Goal: Find specific page/section: Find specific page/section

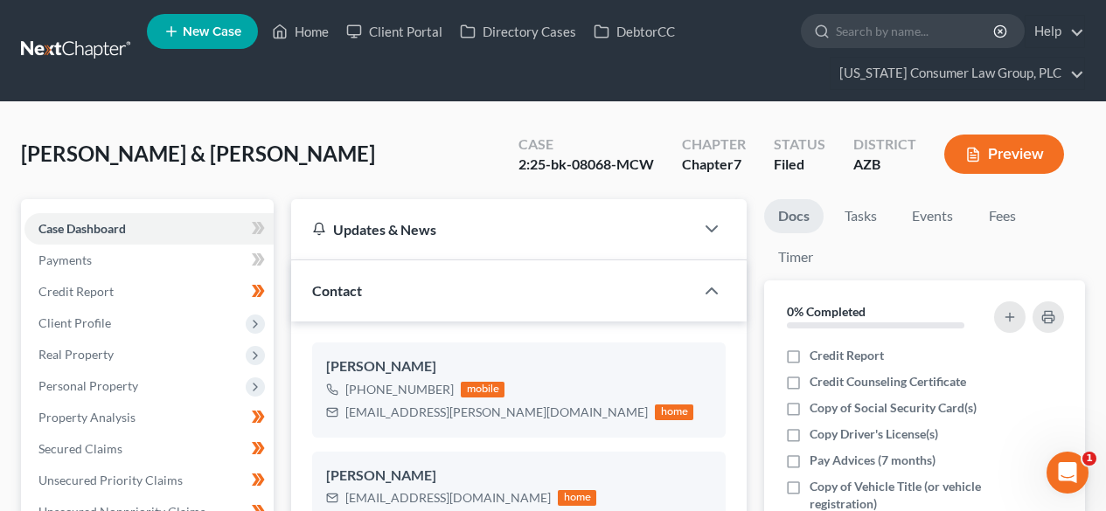
click at [80, 46] on link at bounding box center [77, 50] width 112 height 31
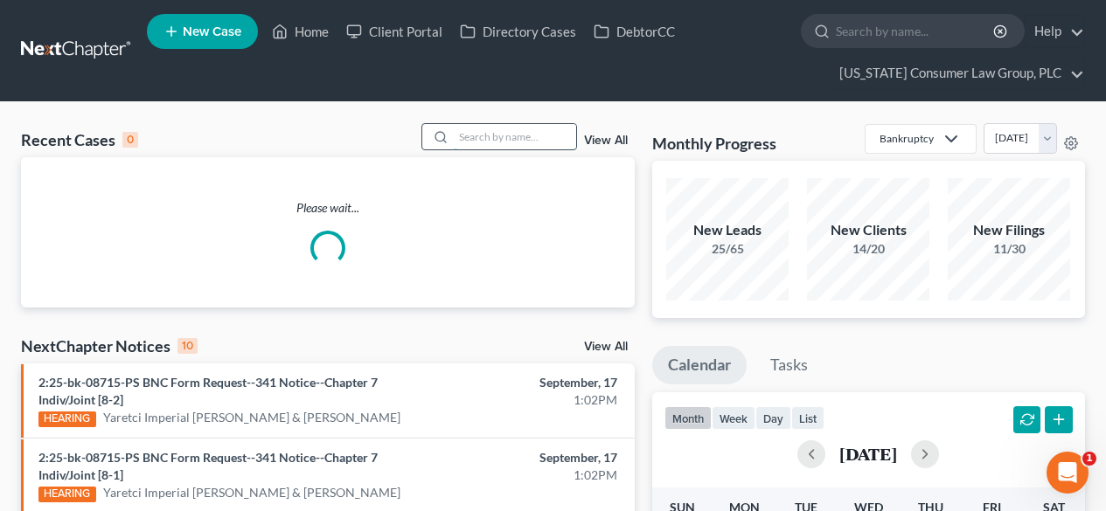
click at [518, 142] on input "search" at bounding box center [515, 136] width 122 height 25
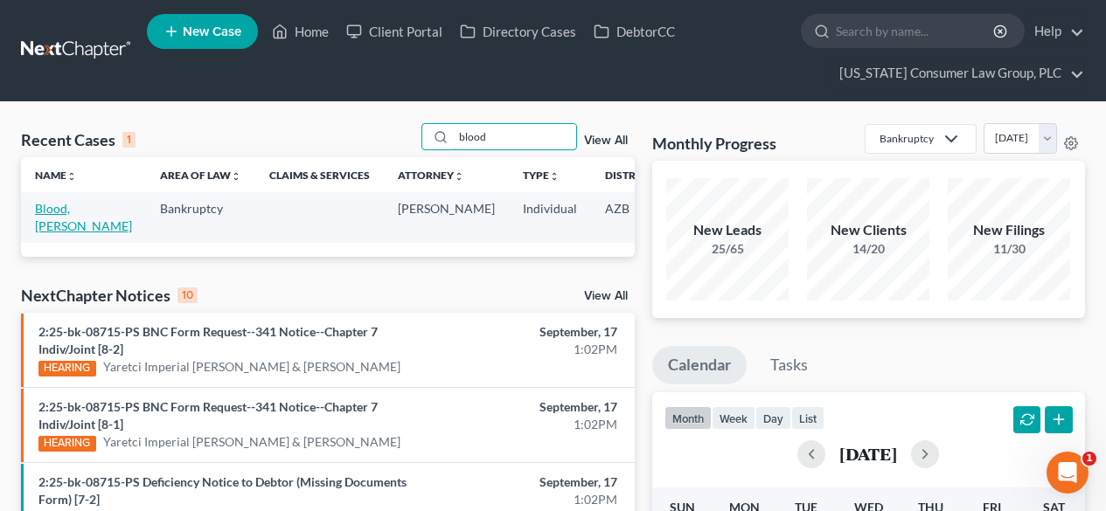
type input "blood"
click at [64, 214] on link "Blood, [PERSON_NAME]" at bounding box center [83, 217] width 97 height 32
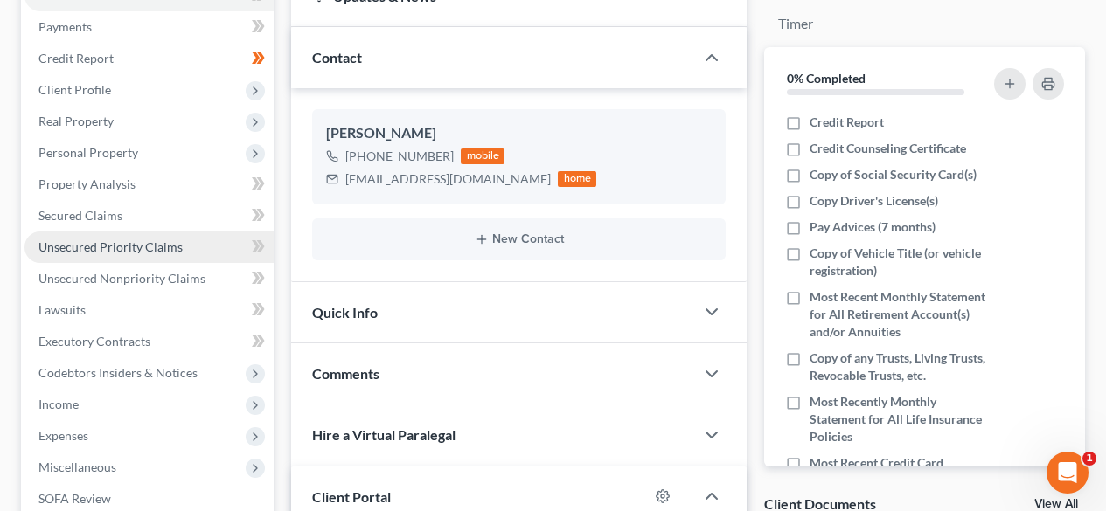
scroll to position [466, 0]
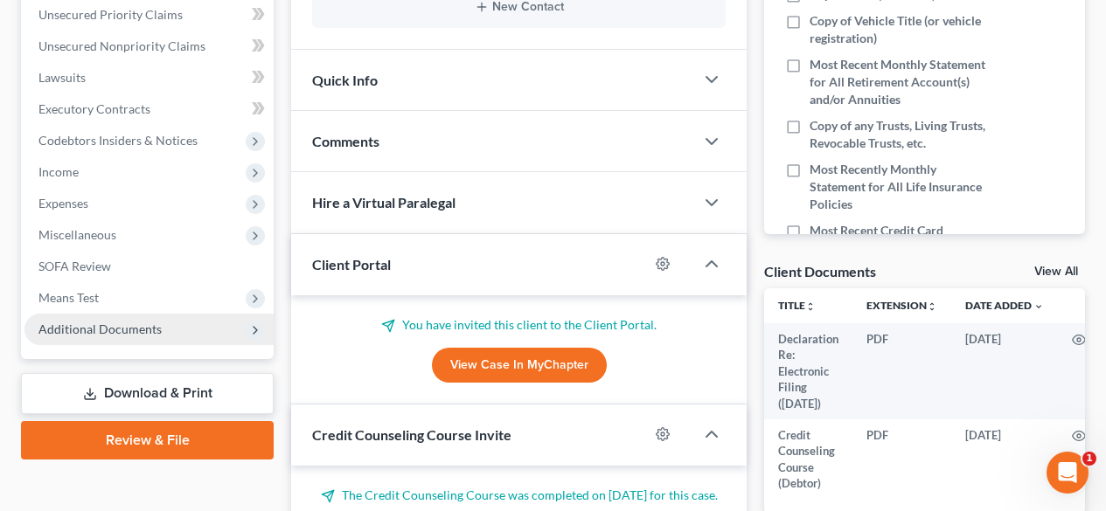
click at [89, 328] on span "Additional Documents" at bounding box center [99, 329] width 123 height 15
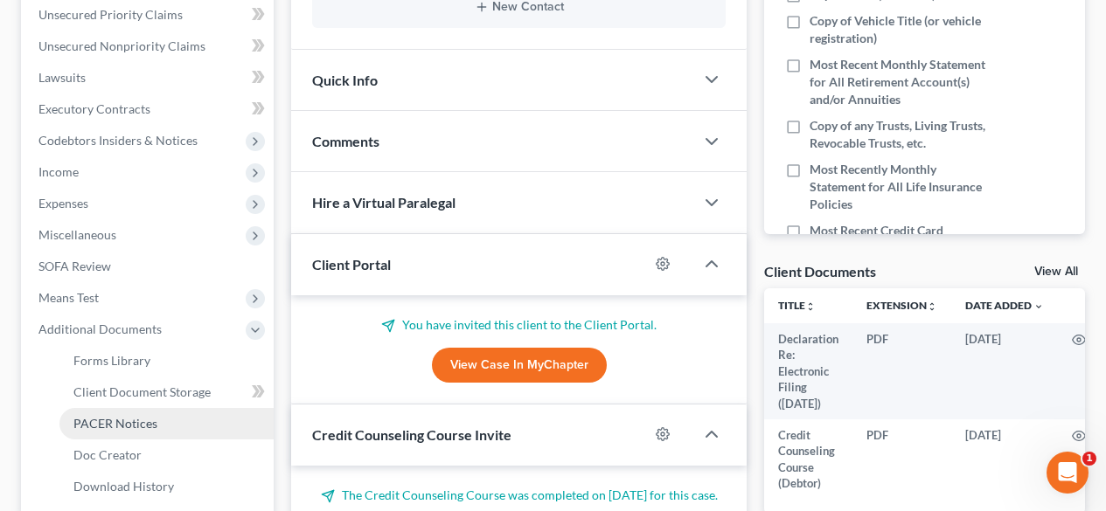
click at [81, 420] on span "PACER Notices" at bounding box center [115, 423] width 84 height 15
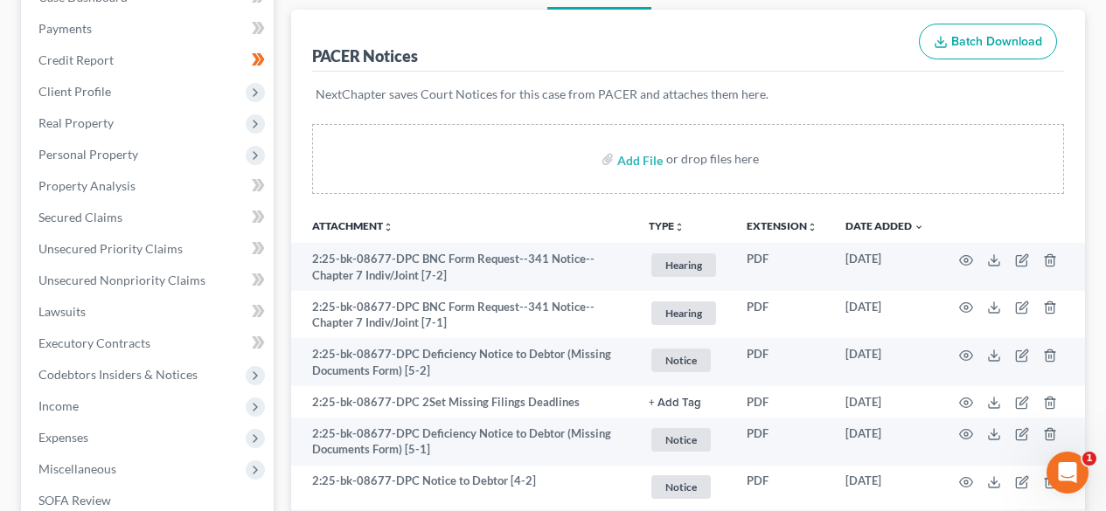
scroll to position [233, 0]
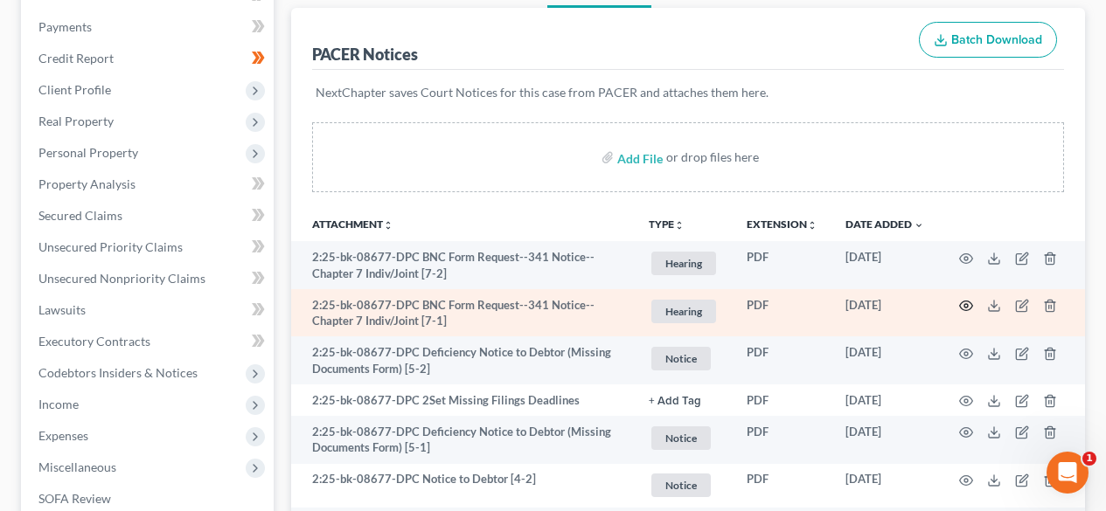
click at [968, 309] on icon "button" at bounding box center [966, 306] width 14 height 14
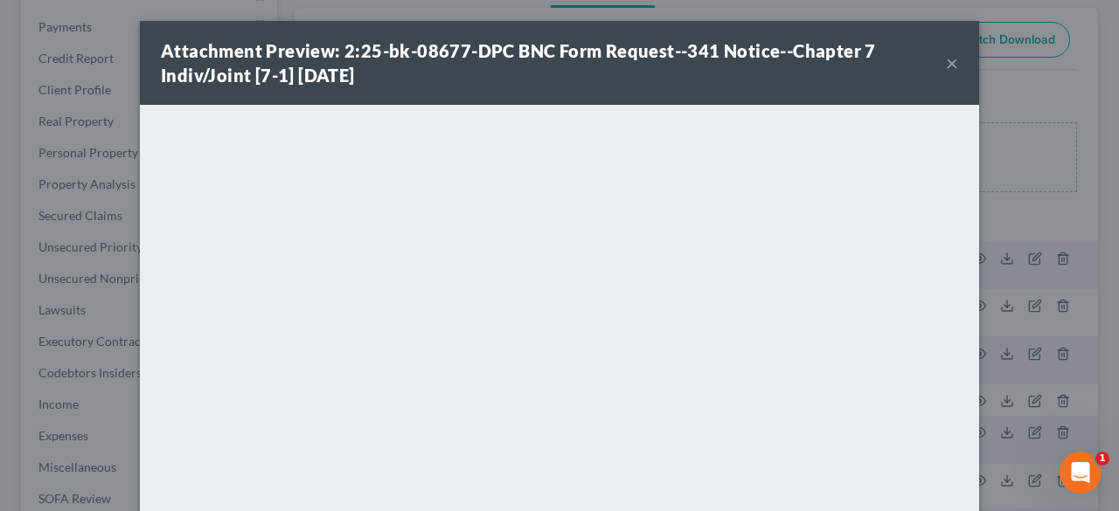
click at [949, 63] on button "×" at bounding box center [952, 62] width 12 height 21
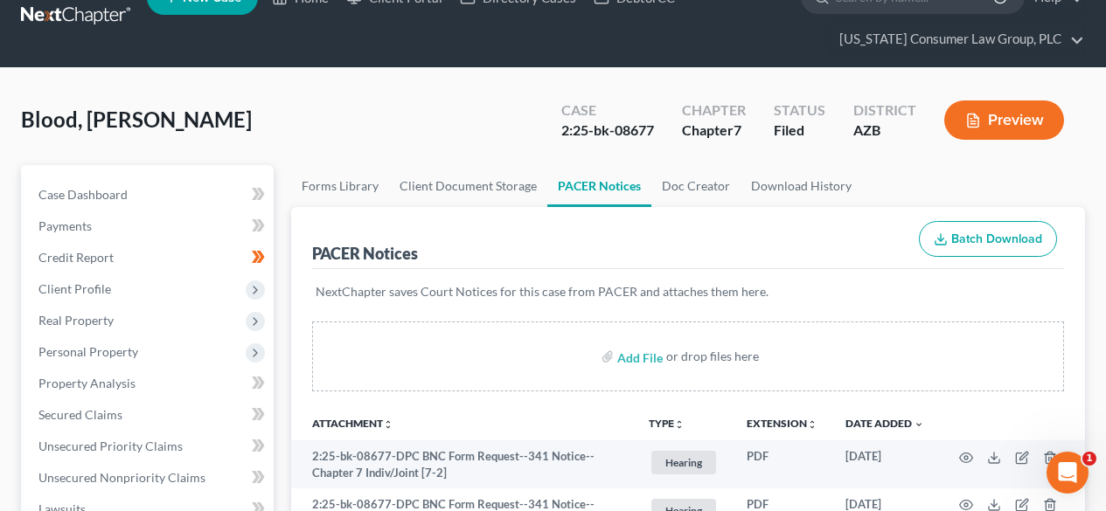
scroll to position [0, 0]
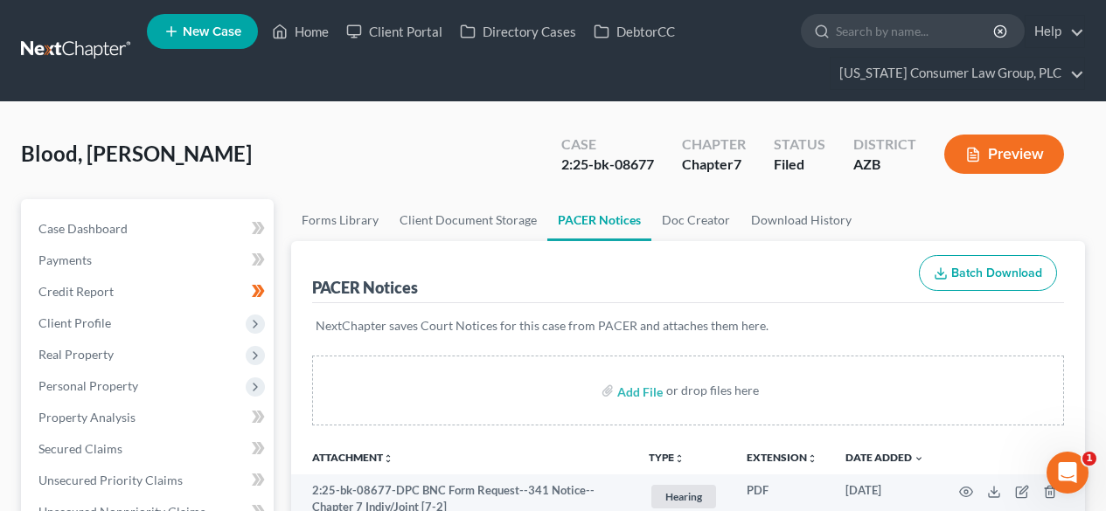
click at [77, 40] on link at bounding box center [77, 50] width 112 height 31
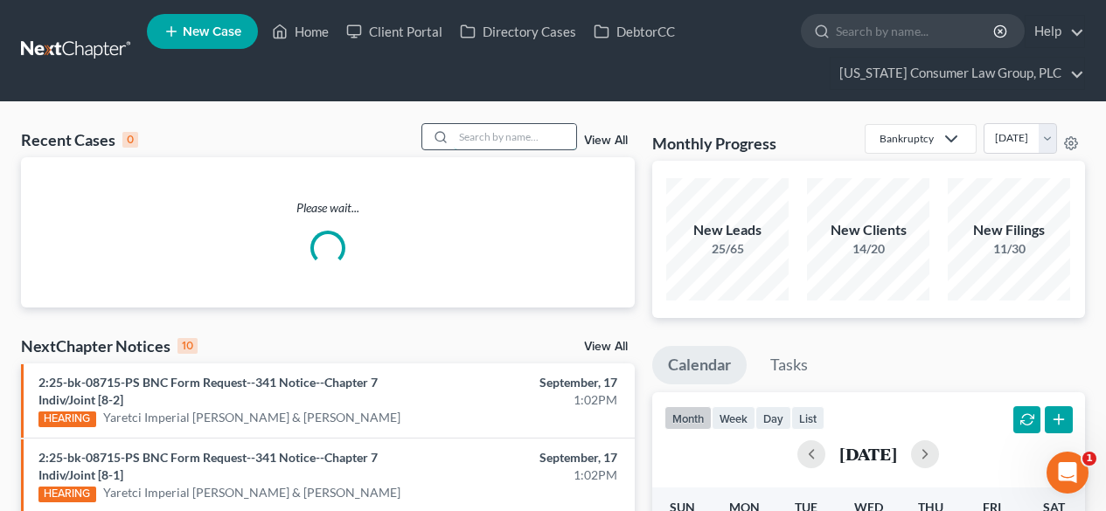
click at [549, 137] on input "search" at bounding box center [515, 136] width 122 height 25
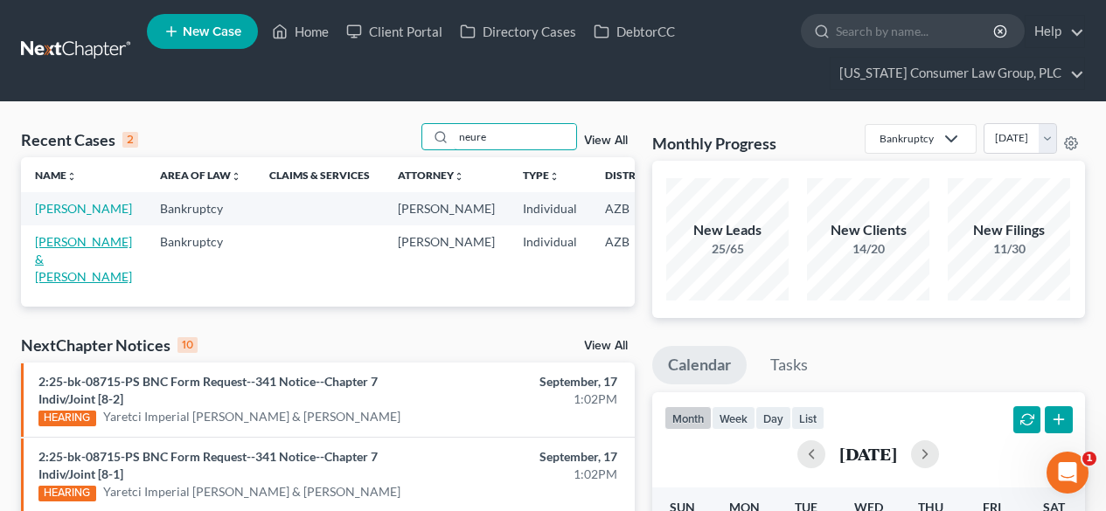
type input "neure"
click at [67, 259] on link "[PERSON_NAME] & [PERSON_NAME]" at bounding box center [83, 259] width 97 height 50
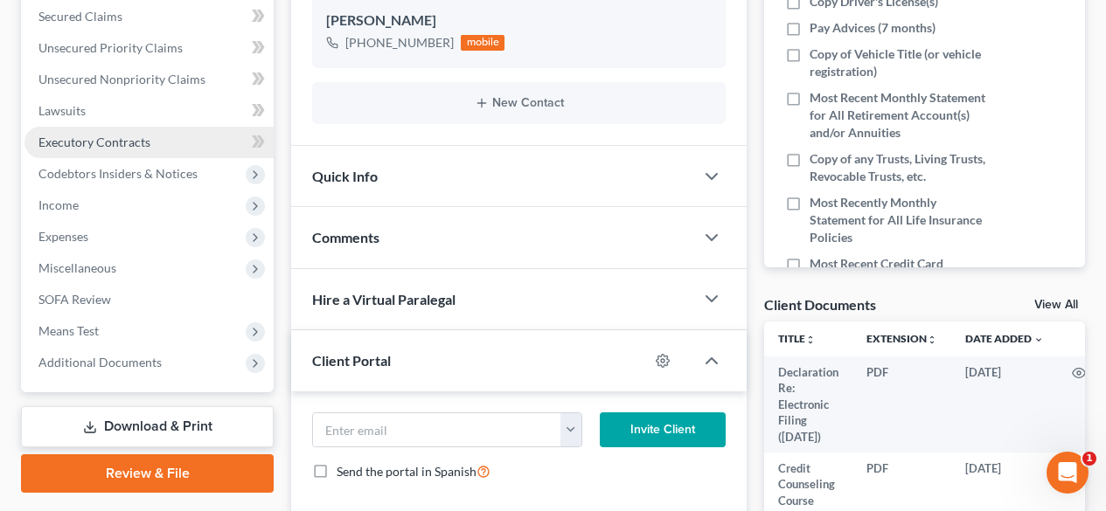
scroll to position [466, 0]
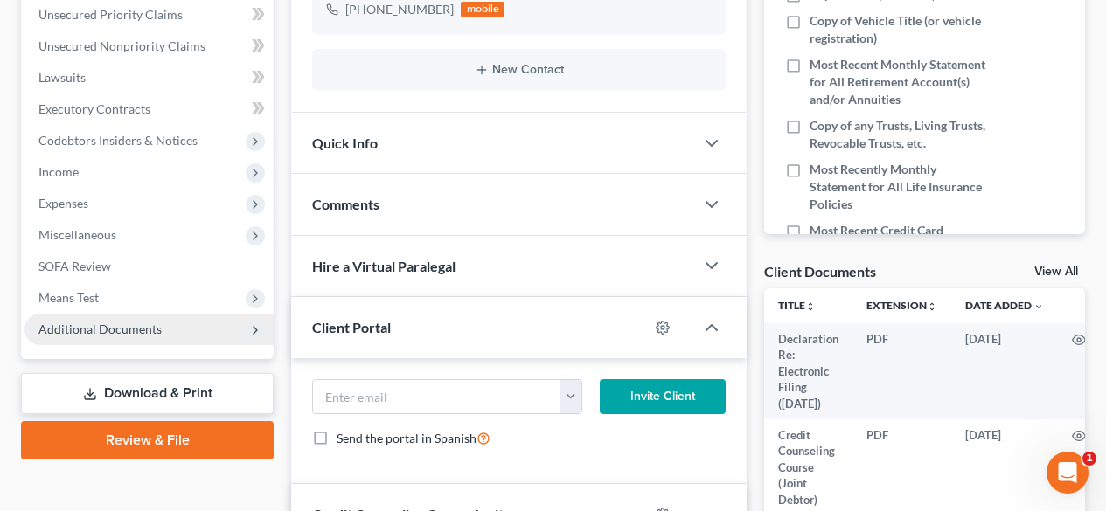
click at [97, 322] on span "Additional Documents" at bounding box center [99, 329] width 123 height 15
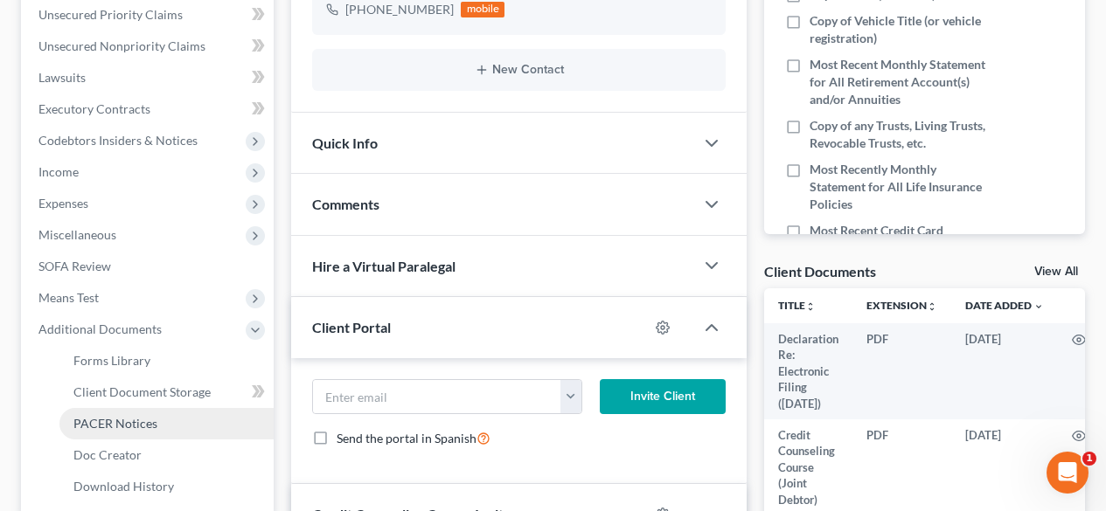
click at [87, 435] on link "PACER Notices" at bounding box center [166, 423] width 214 height 31
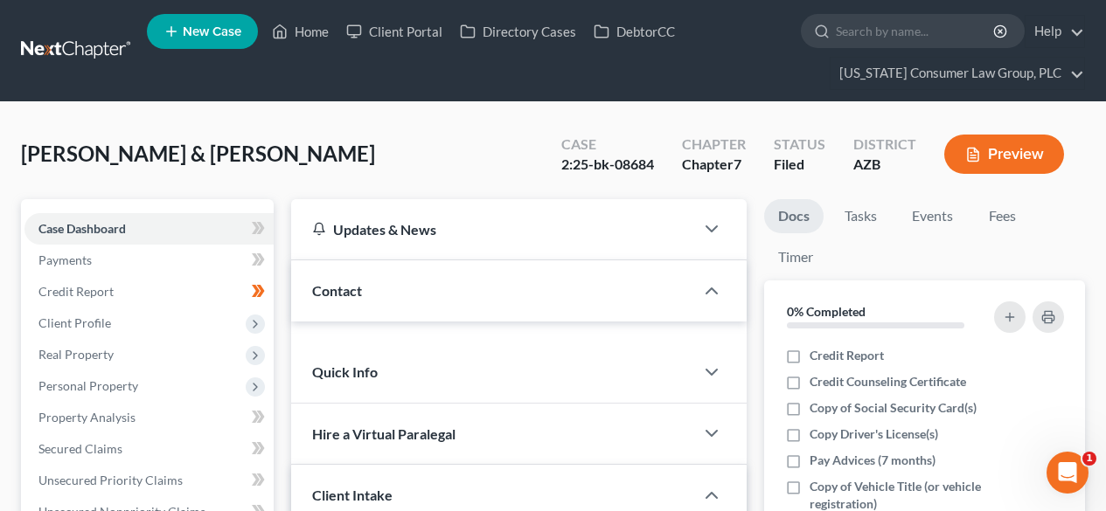
scroll to position [466, 0]
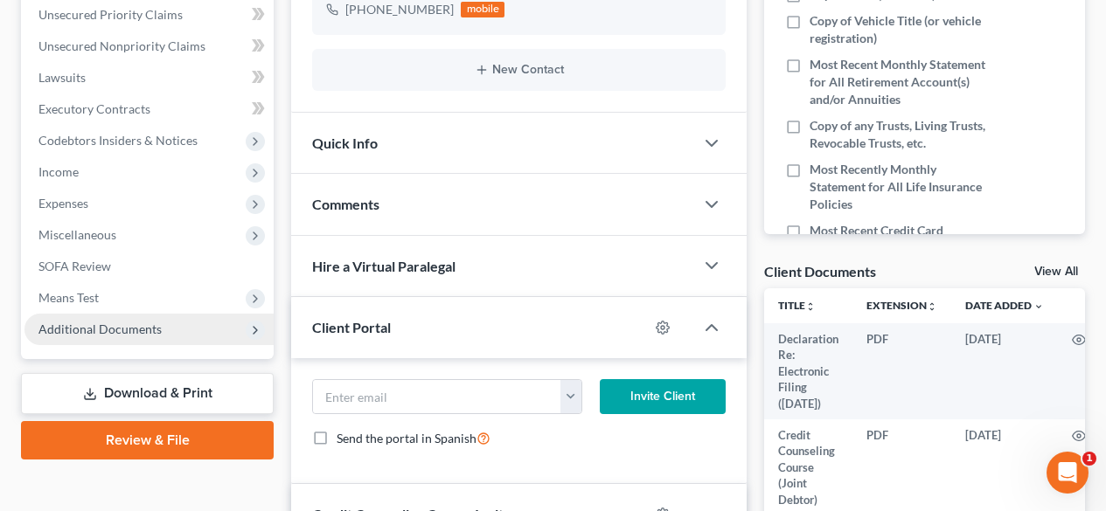
click at [127, 328] on span "Additional Documents" at bounding box center [99, 329] width 123 height 15
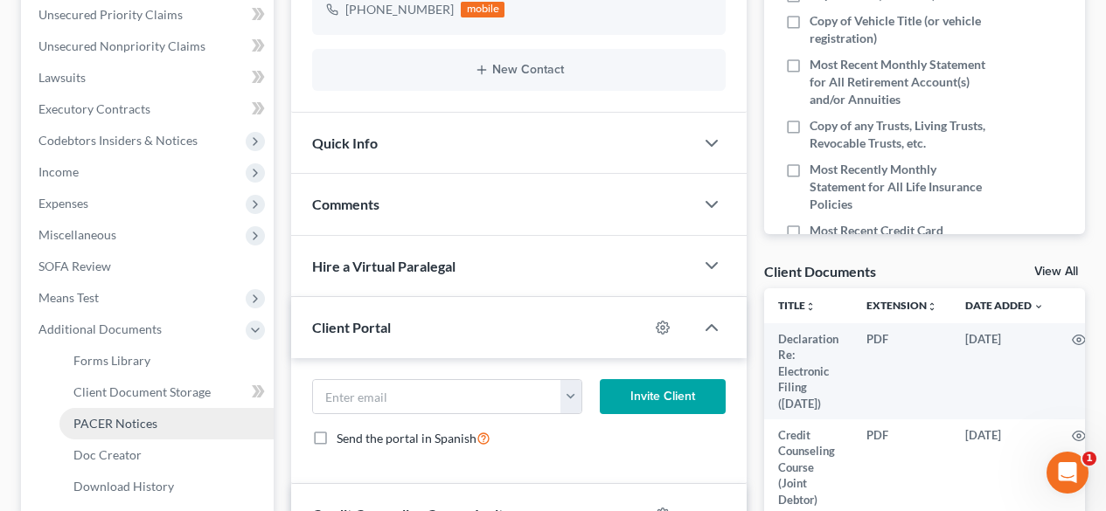
click at [116, 420] on span "PACER Notices" at bounding box center [115, 423] width 84 height 15
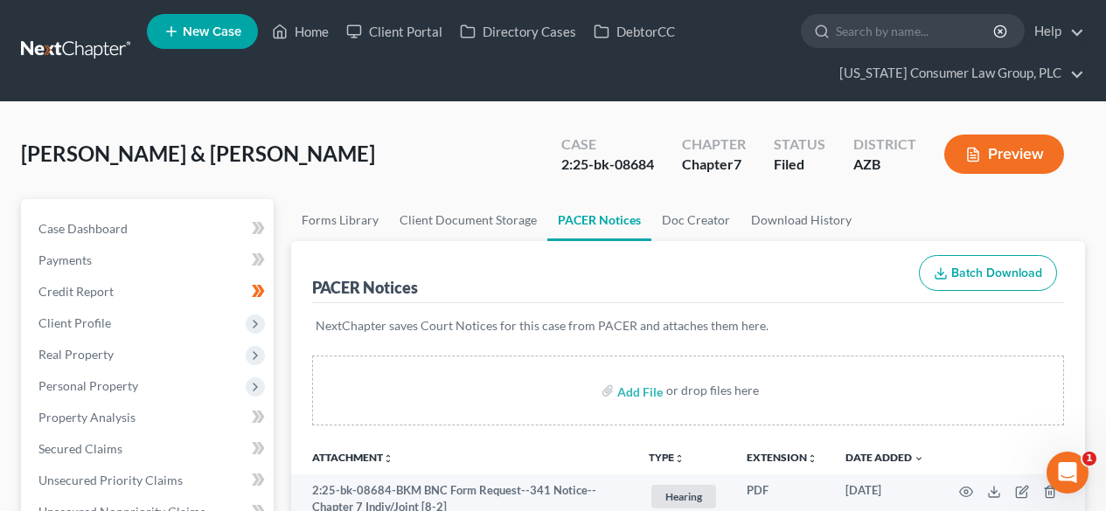
scroll to position [233, 0]
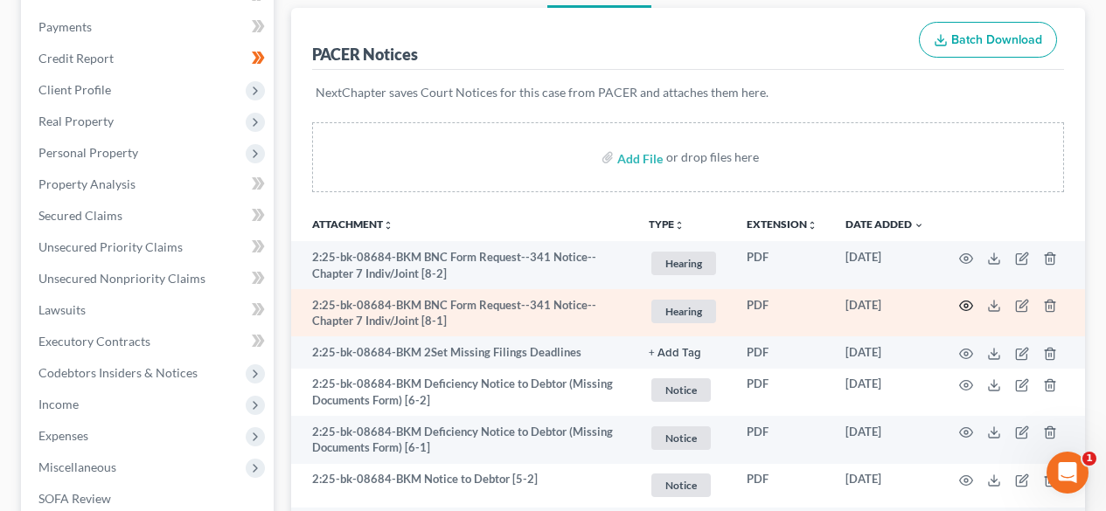
click at [966, 305] on icon "button" at bounding box center [966, 306] width 14 height 14
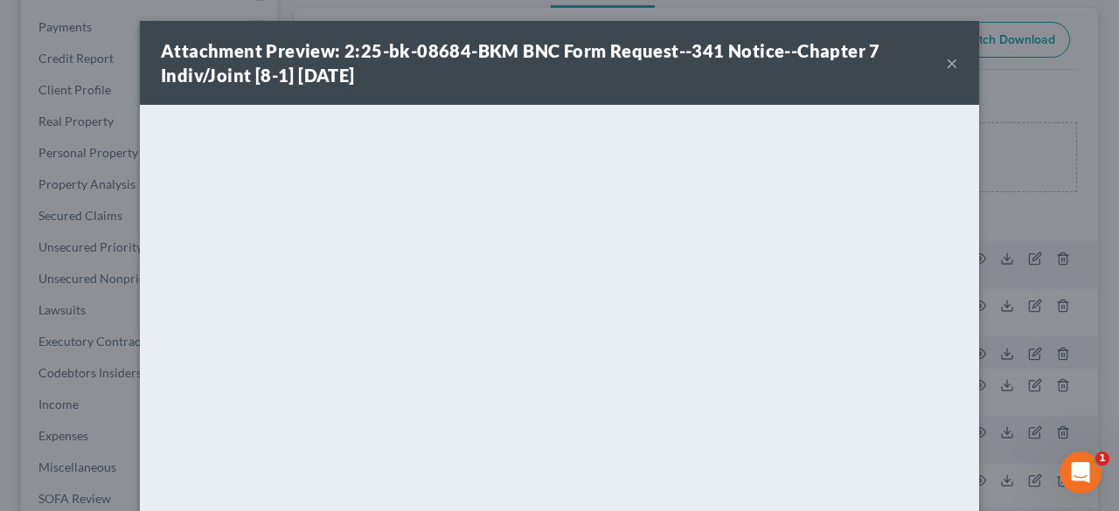
click at [946, 56] on button "×" at bounding box center [952, 62] width 12 height 21
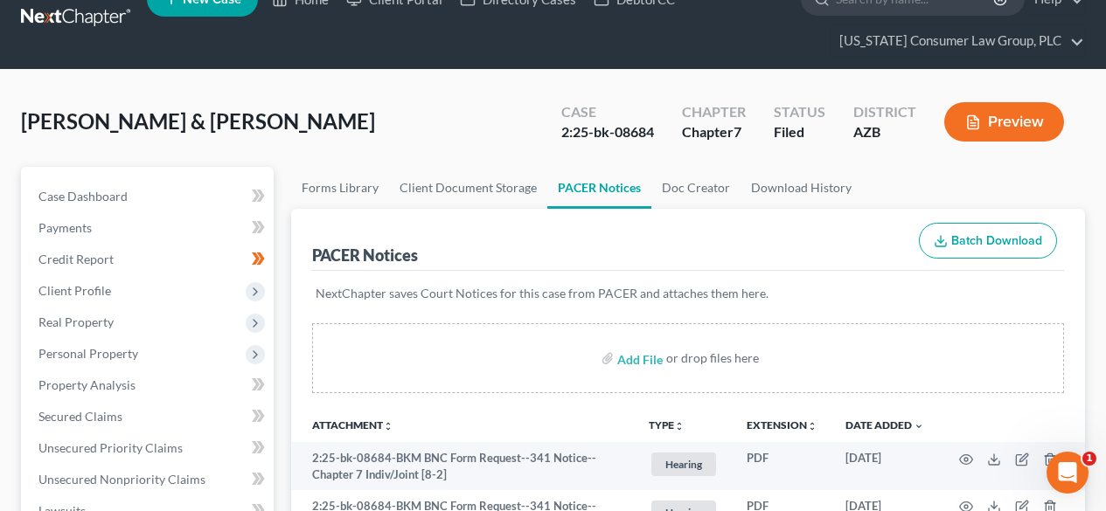
scroll to position [0, 0]
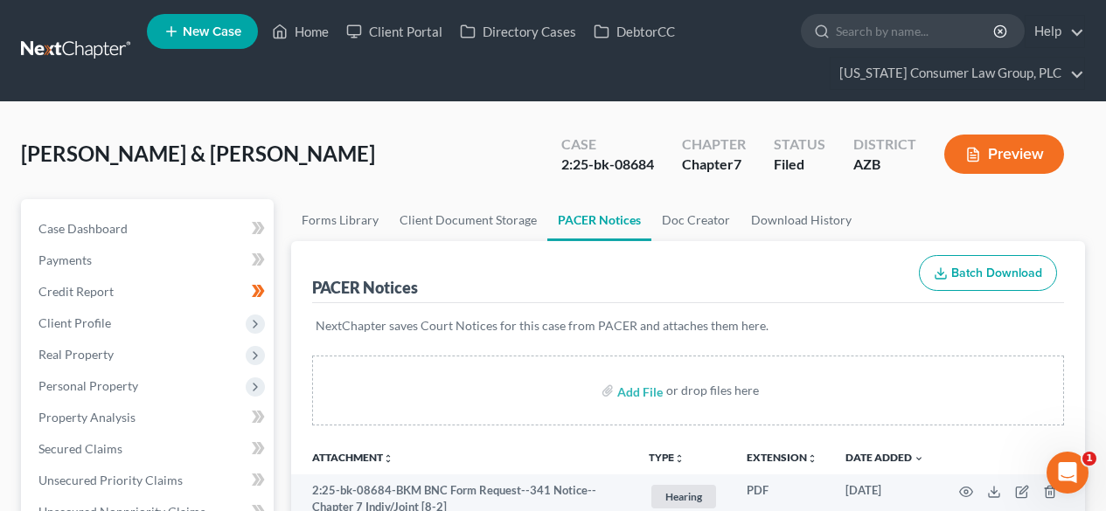
click at [70, 52] on link at bounding box center [77, 50] width 112 height 31
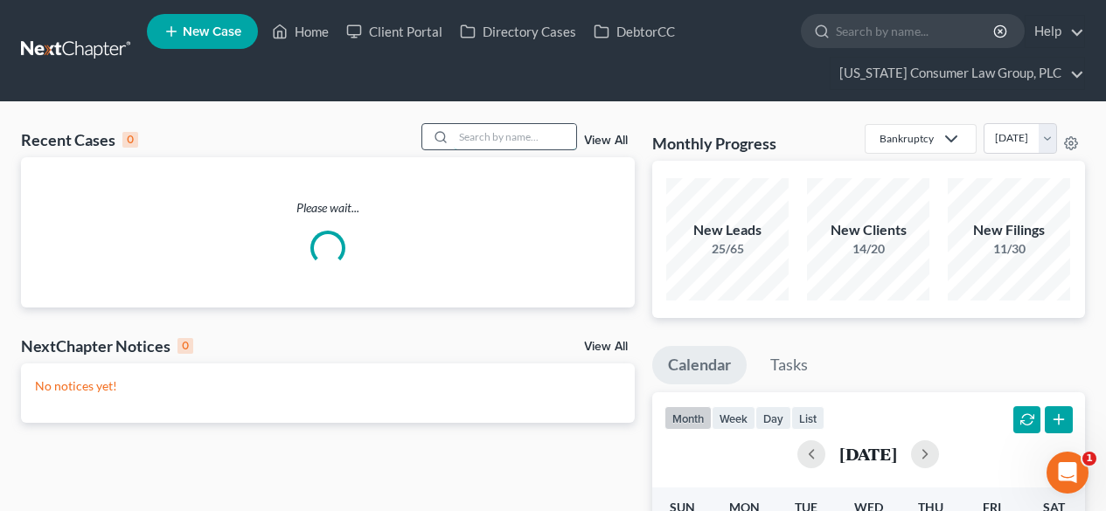
click at [520, 140] on input "search" at bounding box center [515, 136] width 122 height 25
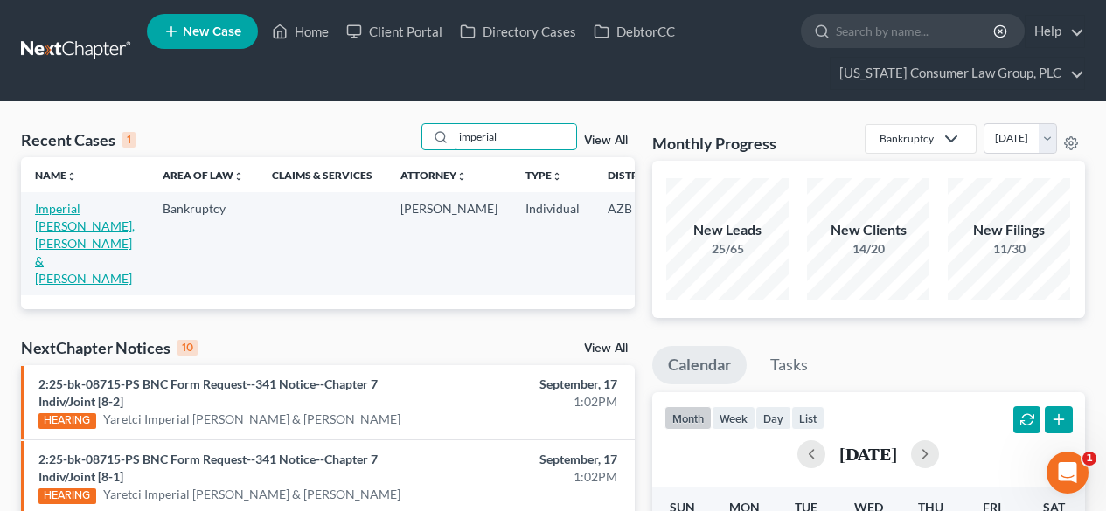
type input "imperial"
click at [57, 226] on link "Imperial [PERSON_NAME], [PERSON_NAME] & [PERSON_NAME]" at bounding box center [85, 243] width 100 height 85
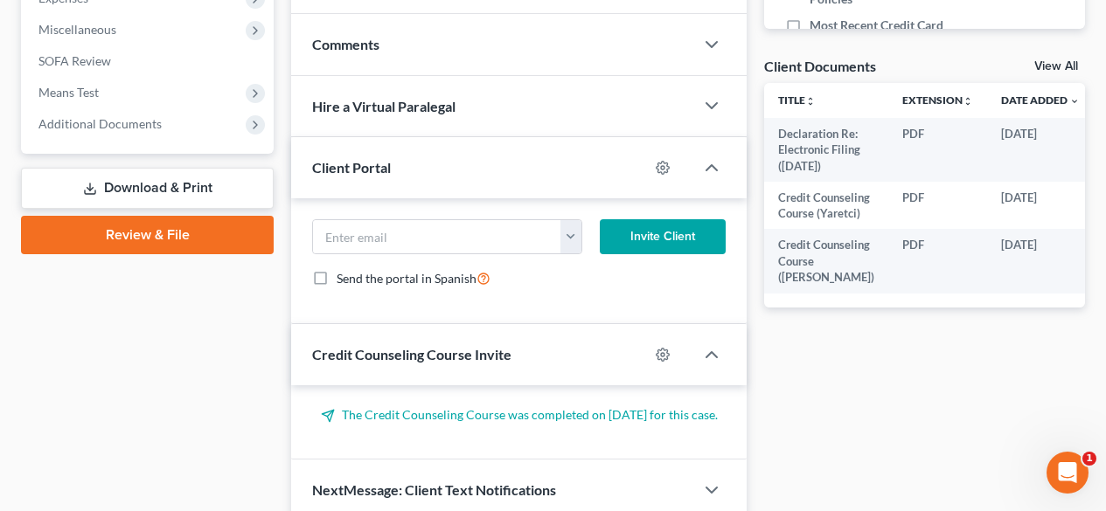
scroll to position [699, 0]
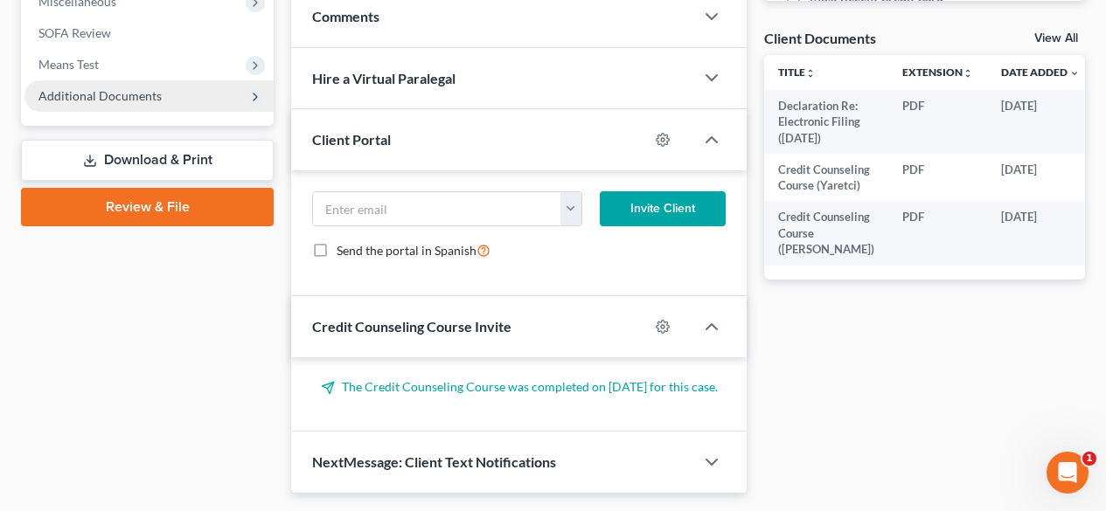
click at [120, 106] on span "Additional Documents" at bounding box center [148, 95] width 249 height 31
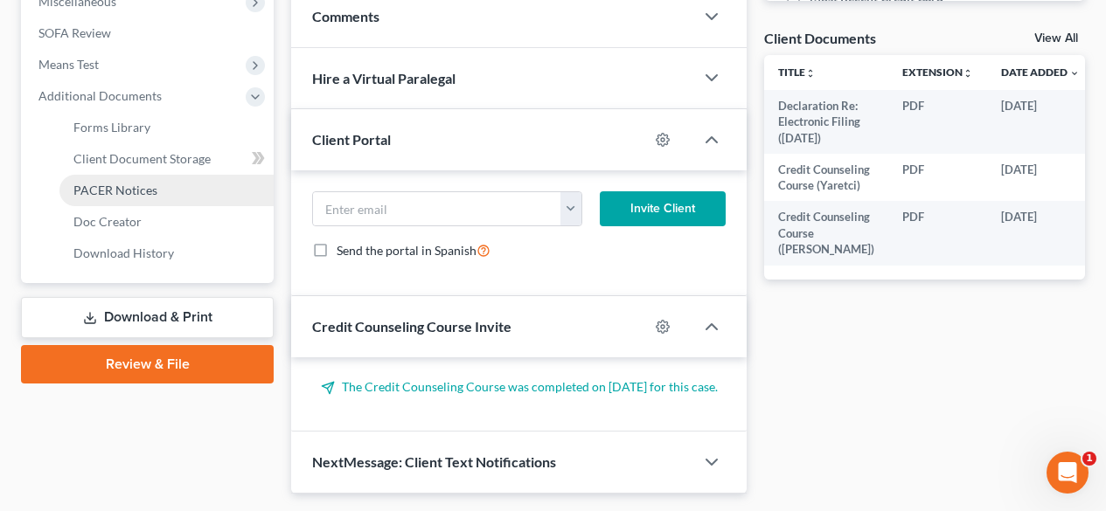
click at [124, 186] on span "PACER Notices" at bounding box center [115, 190] width 84 height 15
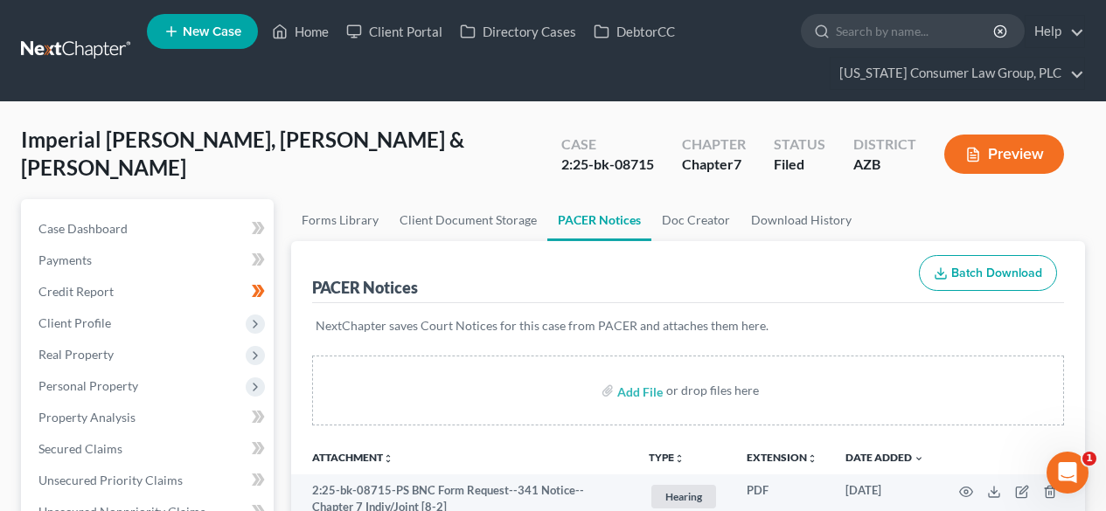
scroll to position [233, 0]
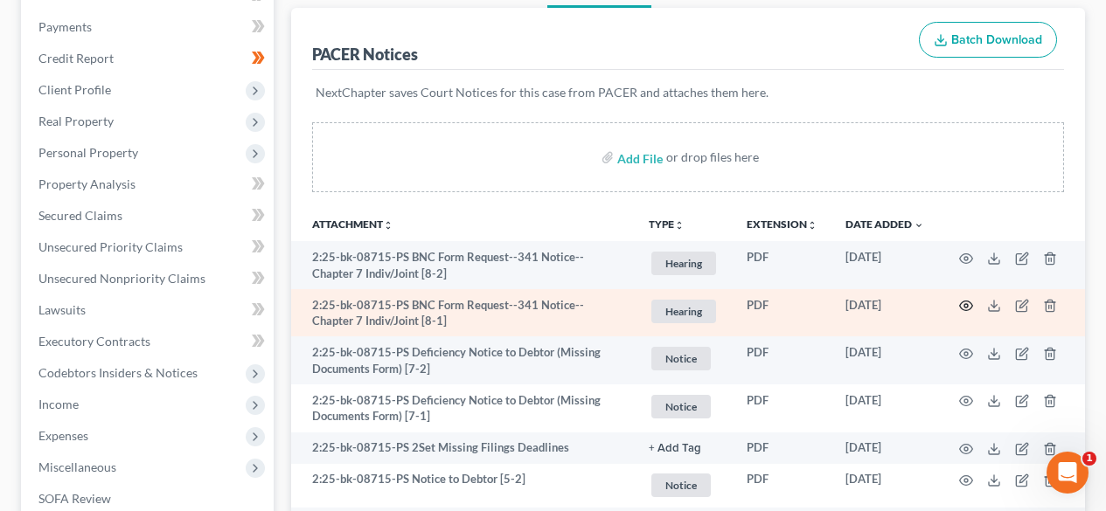
click at [971, 305] on icon "button" at bounding box center [966, 307] width 13 height 10
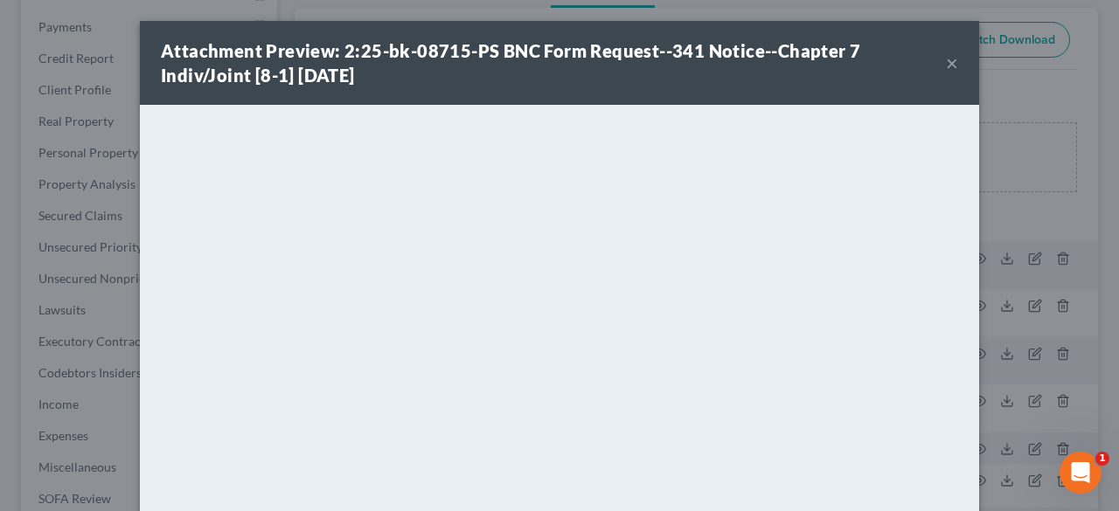
click at [947, 64] on button "×" at bounding box center [952, 62] width 12 height 21
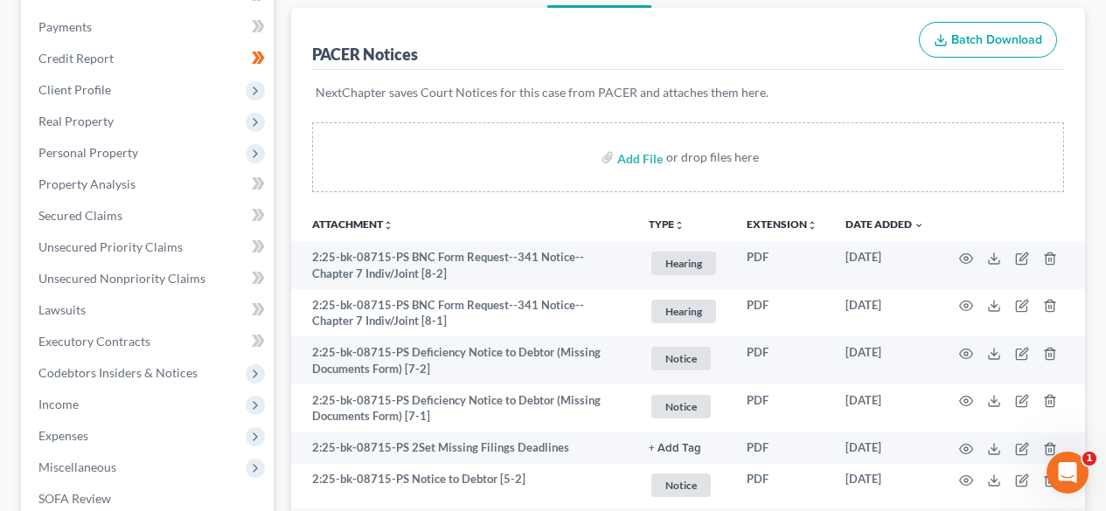
scroll to position [0, 0]
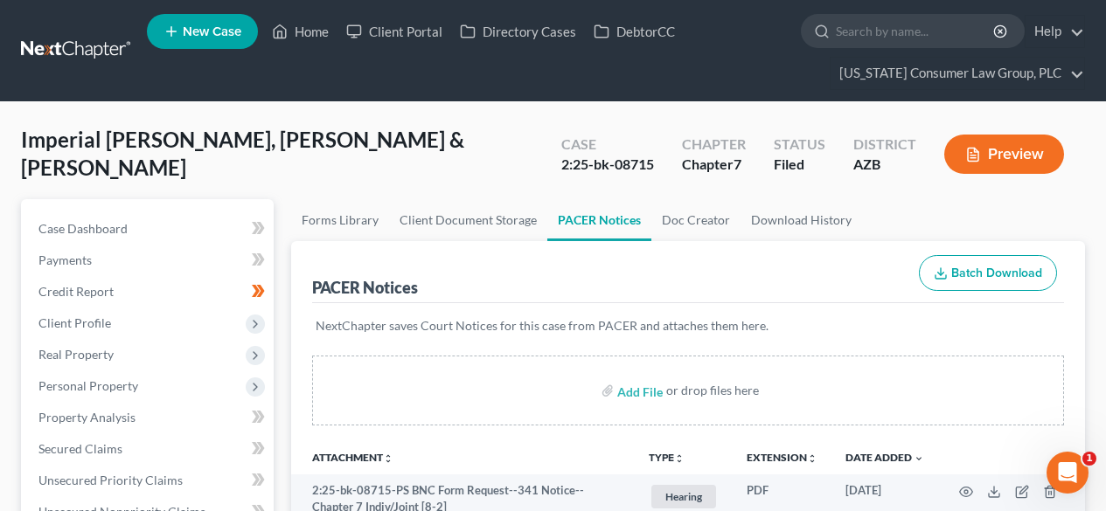
click at [59, 49] on link at bounding box center [77, 50] width 112 height 31
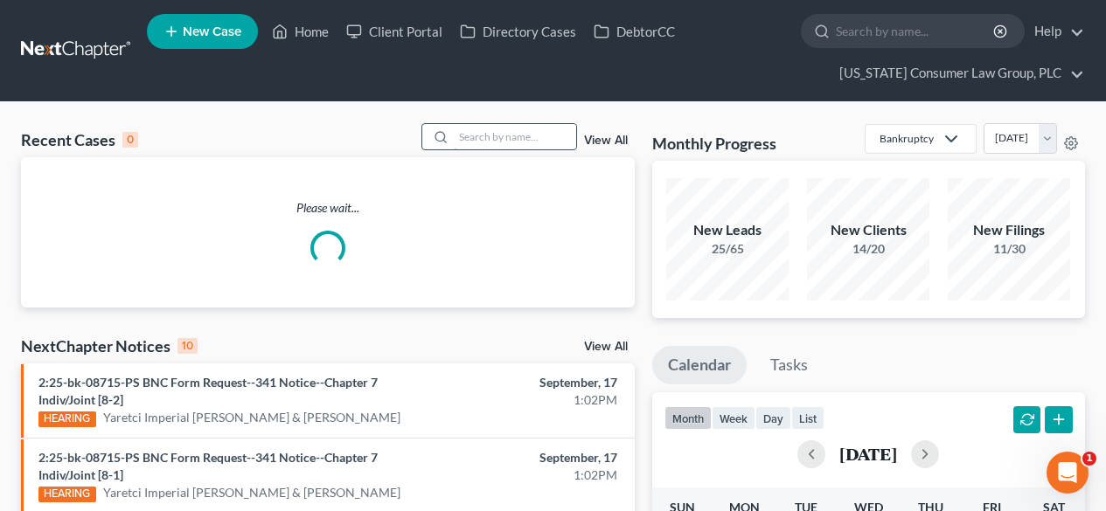
click at [526, 146] on input "search" at bounding box center [515, 136] width 122 height 25
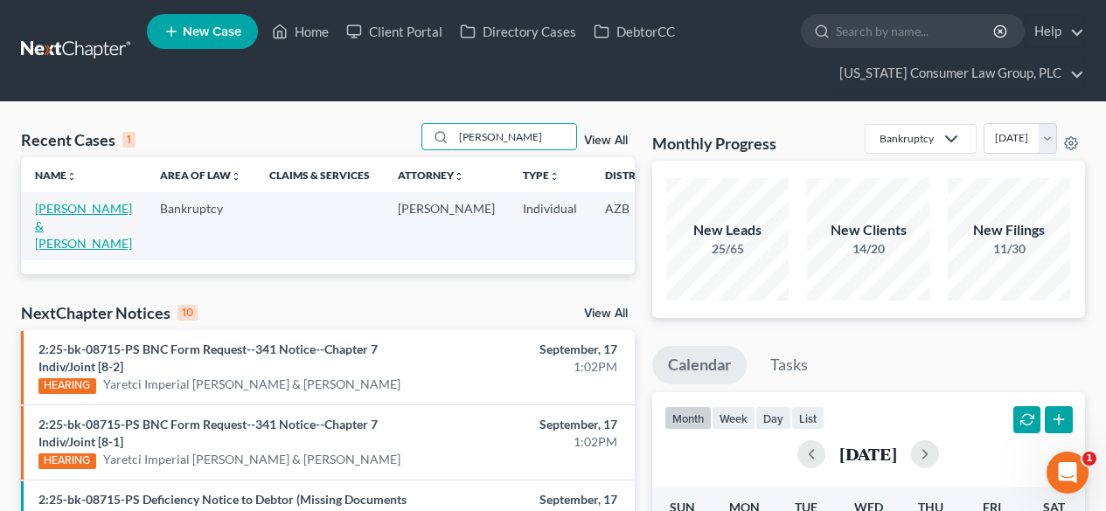
type input "[PERSON_NAME]"
click at [66, 233] on link "[PERSON_NAME] & [PERSON_NAME]" at bounding box center [83, 226] width 97 height 50
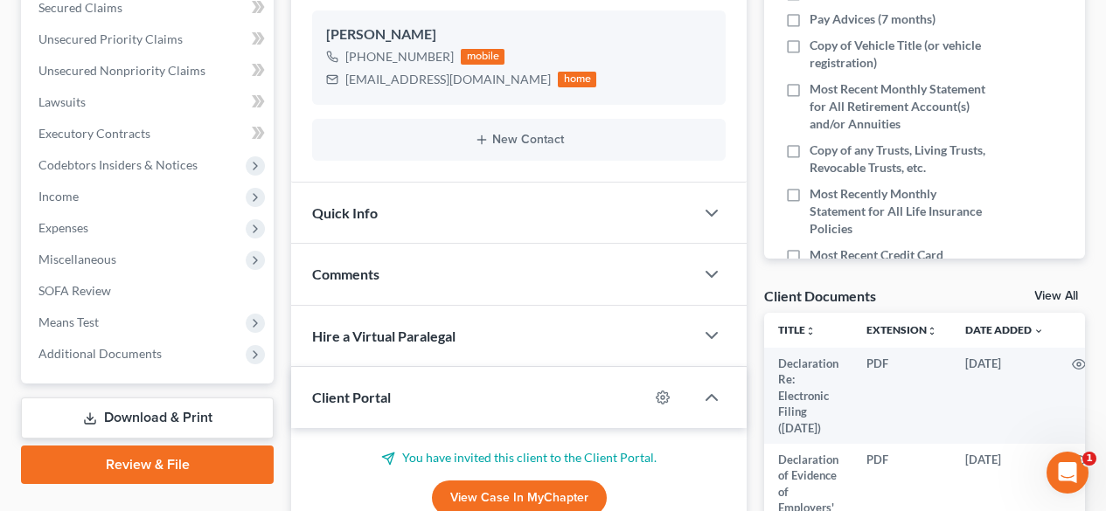
scroll to position [466, 0]
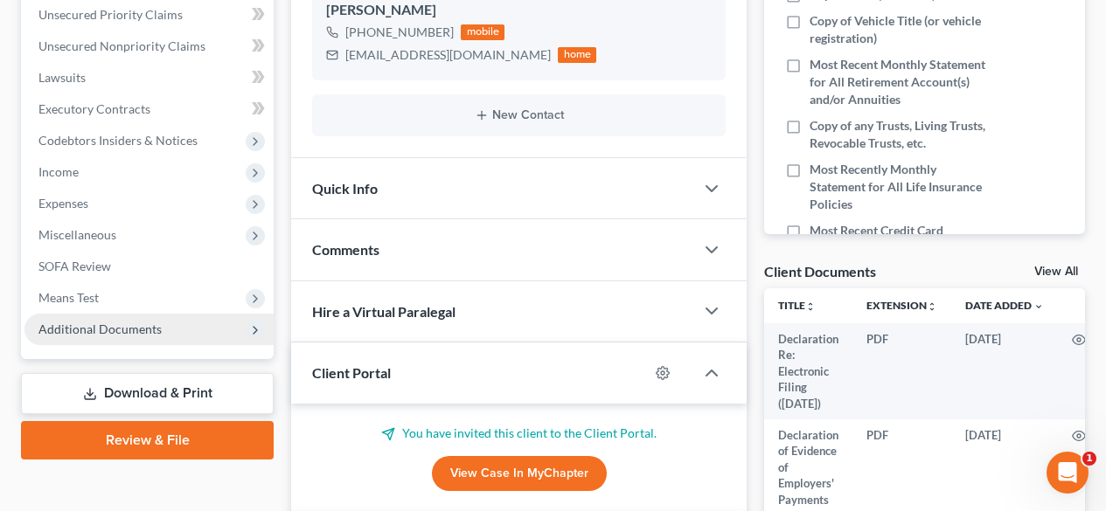
click at [71, 326] on span "Additional Documents" at bounding box center [99, 329] width 123 height 15
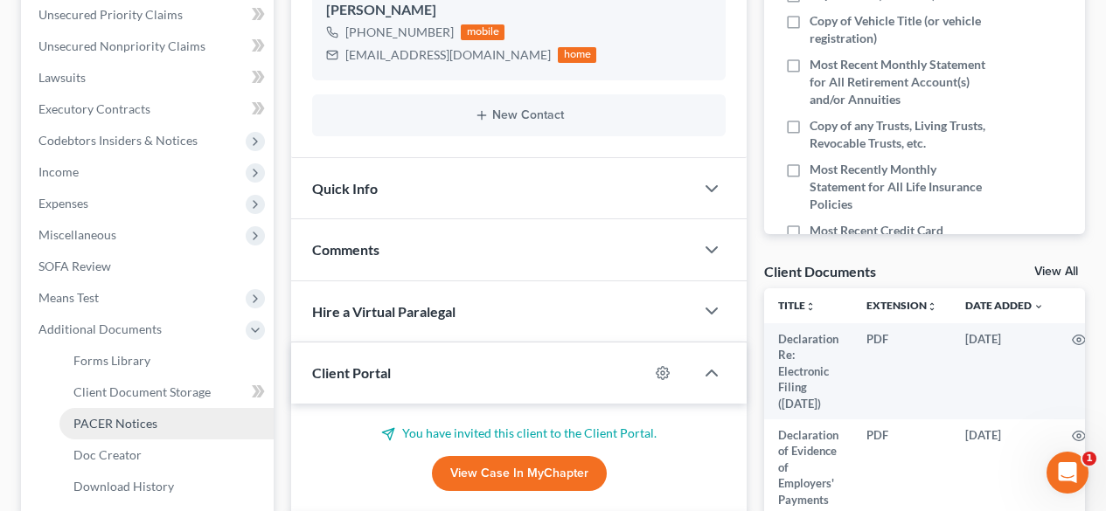
click at [116, 428] on span "PACER Notices" at bounding box center [115, 423] width 84 height 15
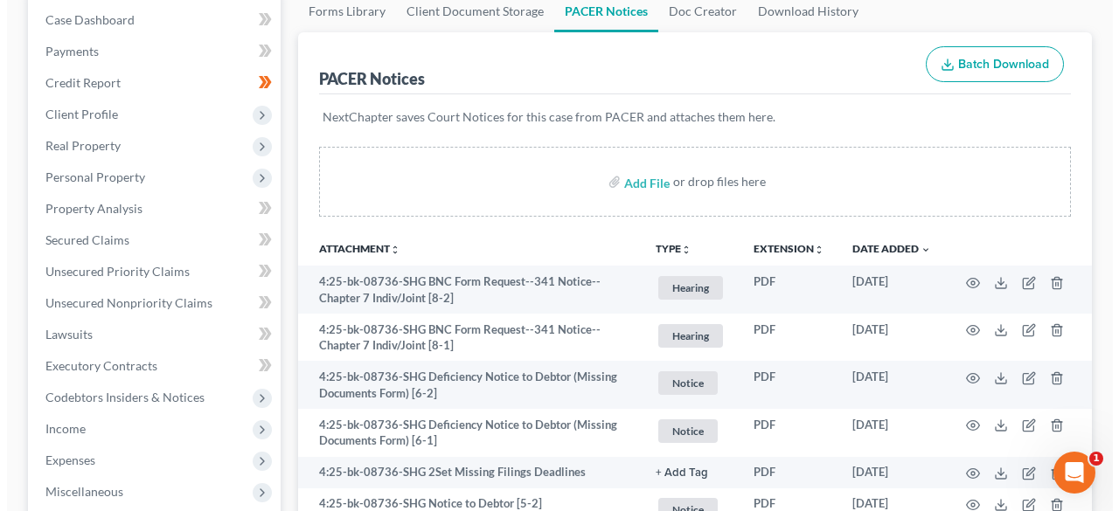
scroll to position [233, 0]
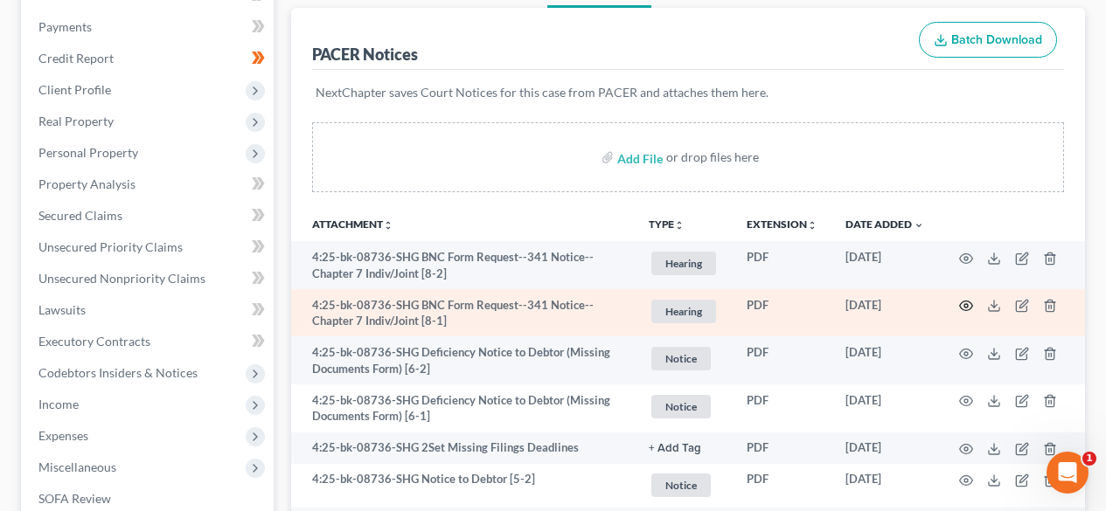
click at [962, 306] on icon "button" at bounding box center [966, 306] width 14 height 14
